Goal: Navigation & Orientation: Find specific page/section

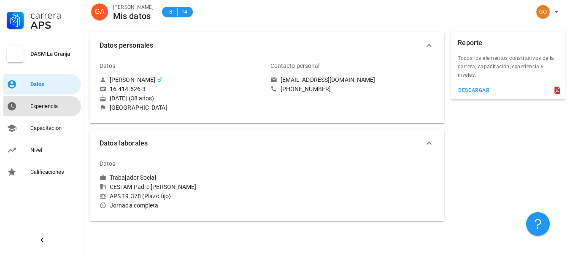
click at [21, 105] on link "Experiencia" at bounding box center [42, 106] width 78 height 20
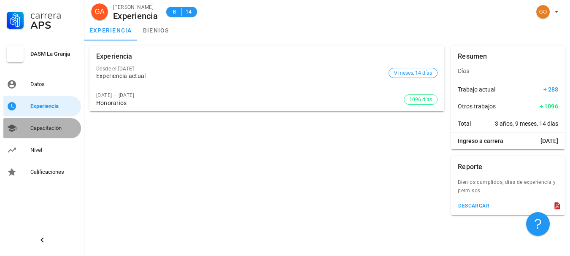
click at [45, 133] on div "Capacitación" at bounding box center [53, 129] width 47 height 14
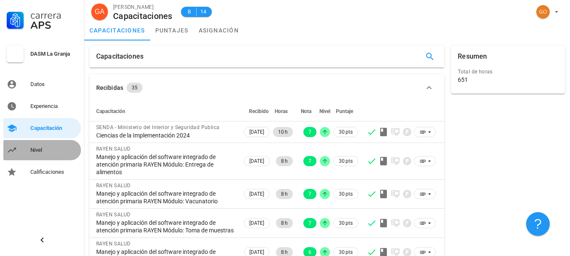
click at [64, 154] on div "Nivel" at bounding box center [53, 150] width 47 height 14
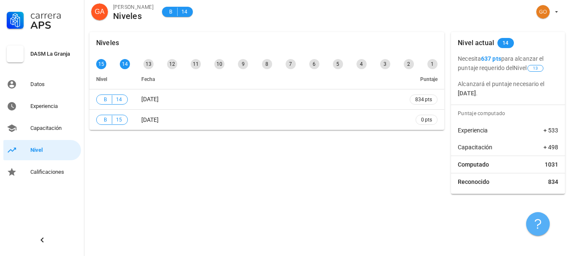
click at [546, 229] on button "button" at bounding box center [538, 224] width 24 height 24
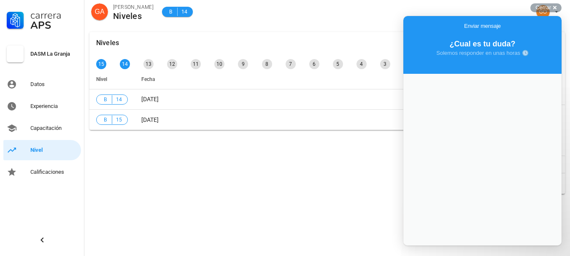
click at [485, 52] on span "Solemos responder en unas horas 🕓" at bounding box center [482, 53] width 92 height 6
click at [464, 24] on span "Go back" at bounding box center [464, 26] width 0 height 6
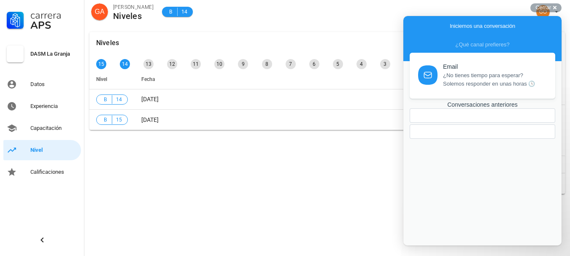
click at [519, 56] on div "¿Qué canal prefieres?" at bounding box center [482, 53] width 158 height 25
click at [525, 40] on div "¿Qué canal prefieres?" at bounding box center [482, 48] width 158 height 25
click at [551, 8] on span "Cerrar" at bounding box center [544, 7] width 16 height 6
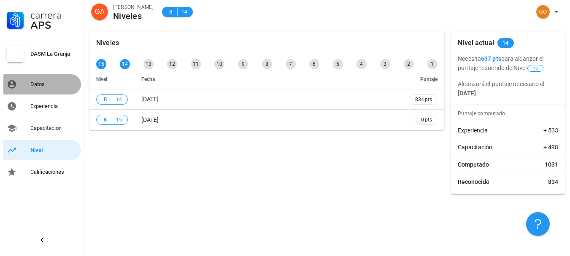
click at [47, 76] on link "Datos" at bounding box center [42, 84] width 78 height 20
